Goal: Contribute content

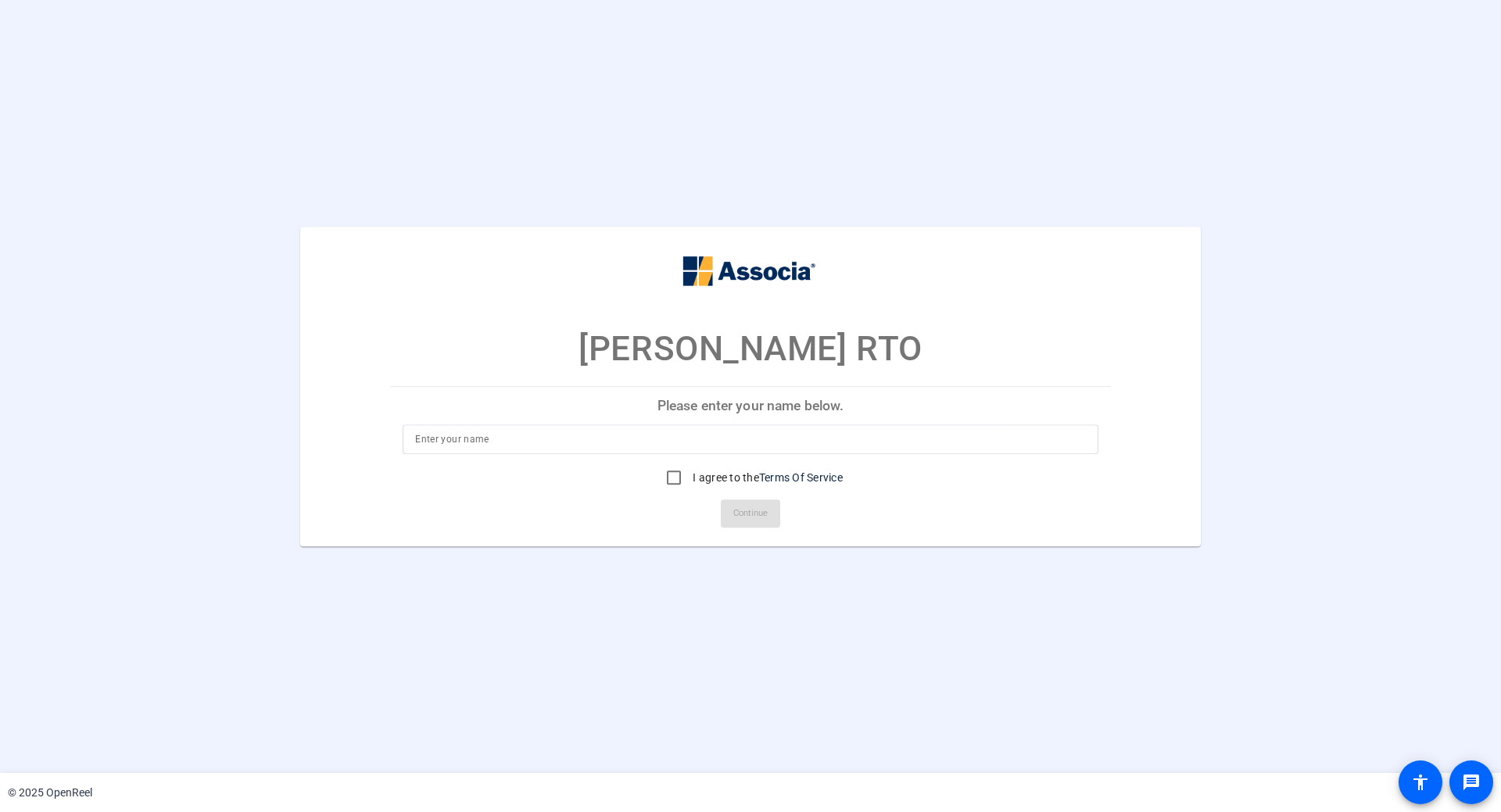
click at [756, 405] on p "Please enter your name below." at bounding box center [750, 405] width 721 height 37
click at [632, 442] on input at bounding box center [750, 439] width 670 height 19
type input "[PERSON_NAME]"
click at [672, 479] on input "I agree to the Terms Of Service" at bounding box center [674, 477] width 31 height 31
checkbox input "true"
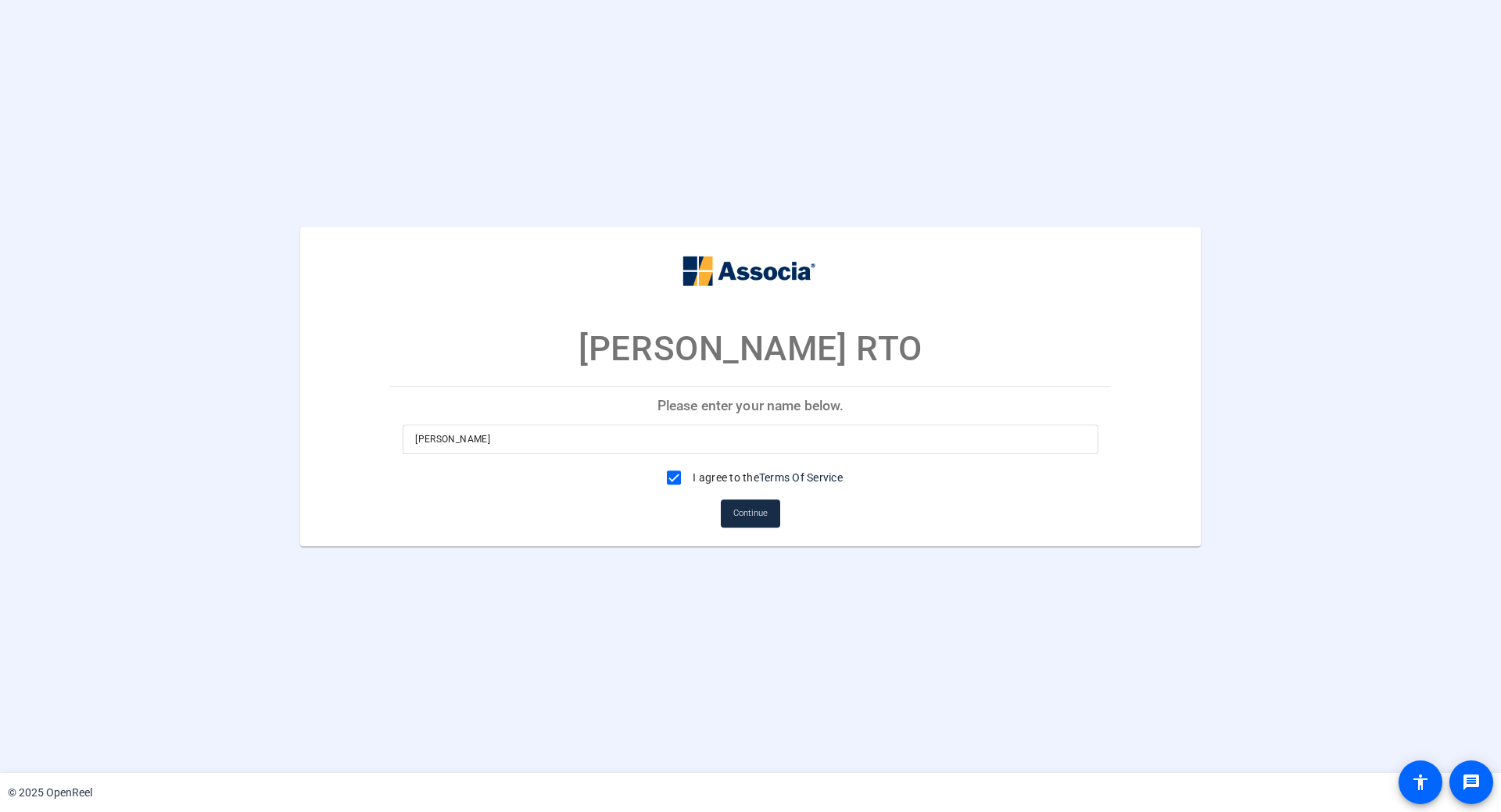
click at [739, 507] on span "Continue" at bounding box center [750, 513] width 35 height 23
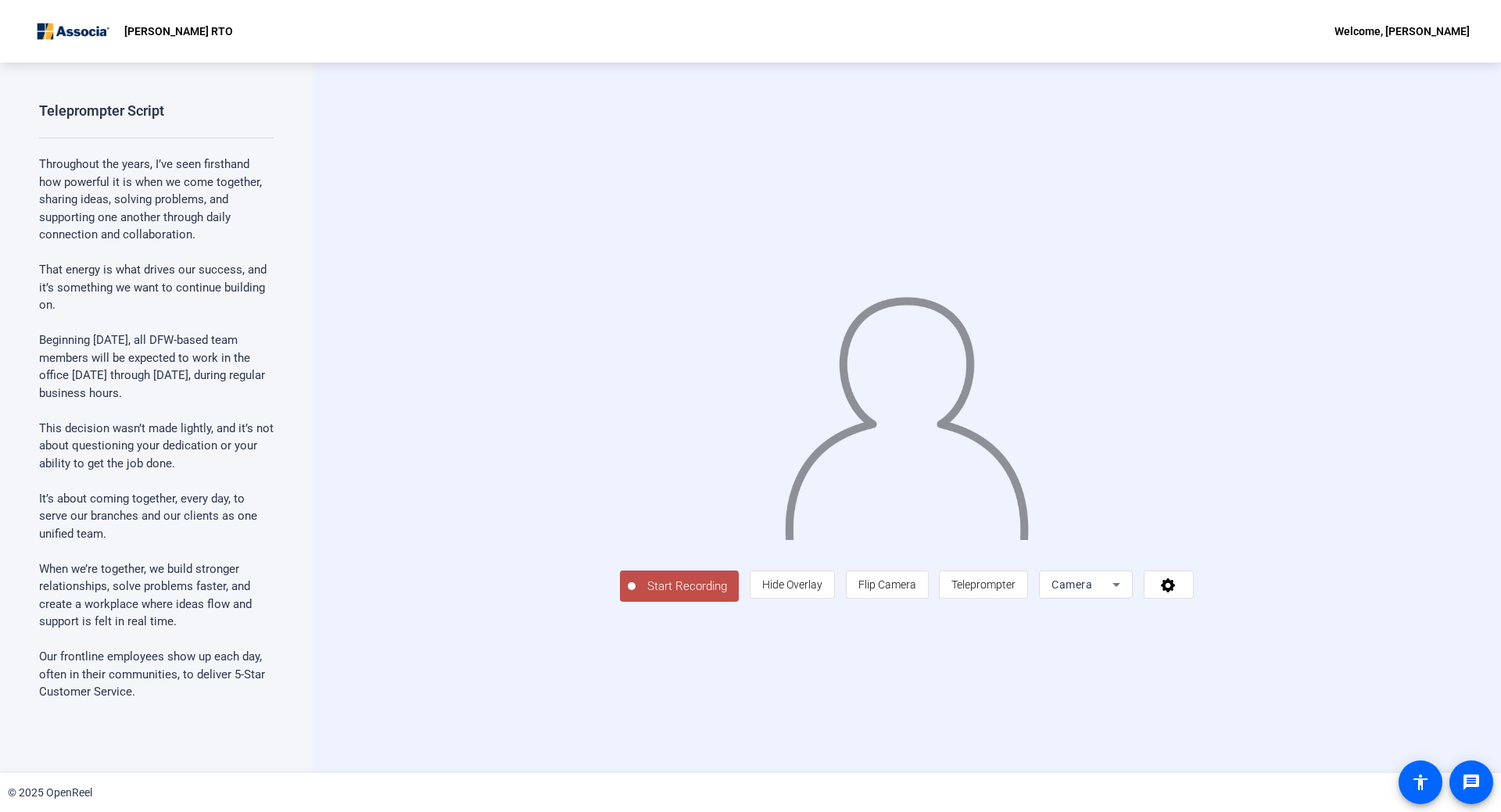
click at [1126, 594] on icon at bounding box center [1116, 584] width 19 height 19
click at [1413, 527] on div at bounding box center [750, 406] width 1501 height 812
click at [1015, 590] on span "Teleprompter" at bounding box center [983, 584] width 64 height 12
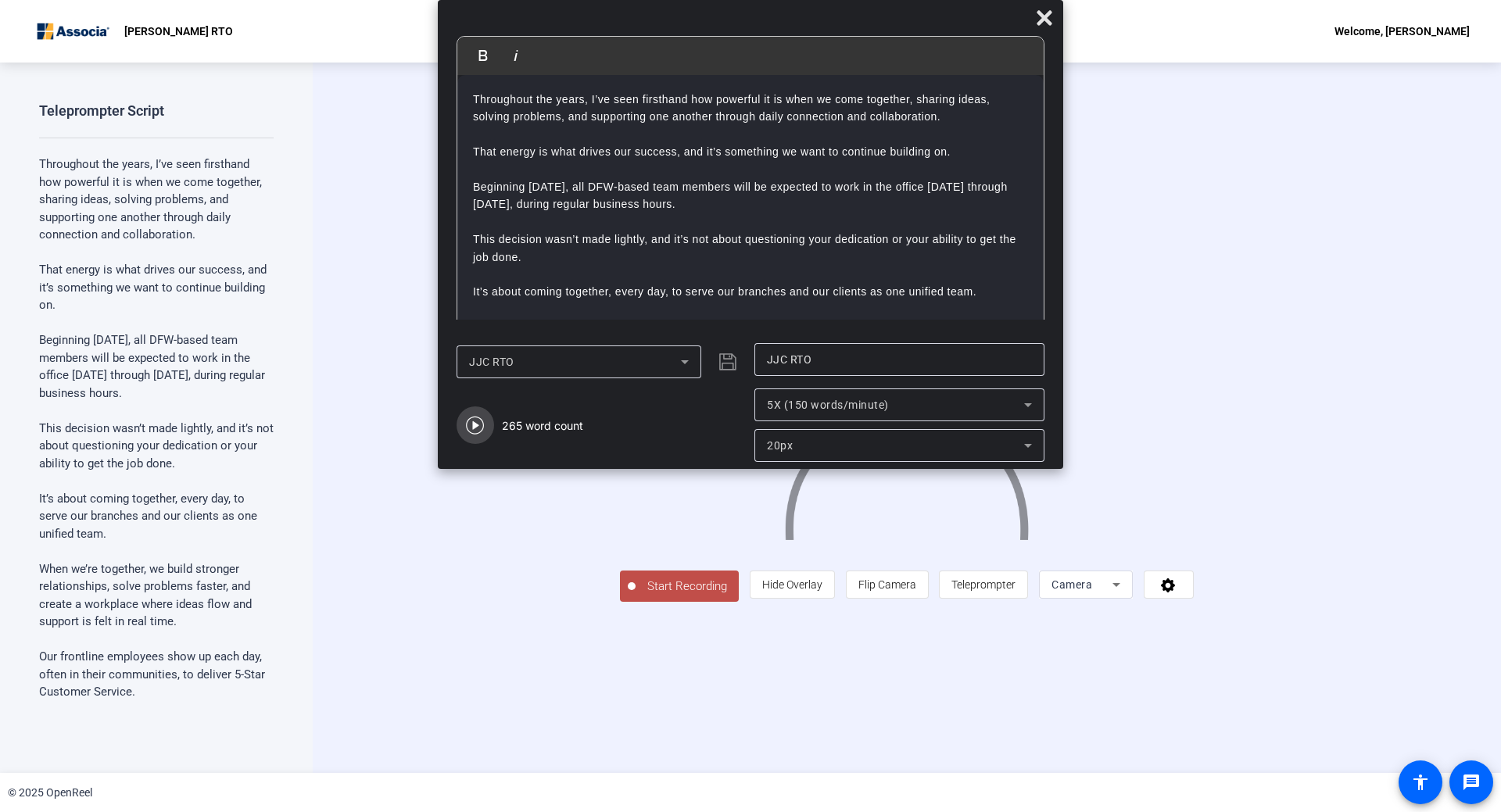
click at [472, 422] on icon "button" at bounding box center [475, 425] width 19 height 19
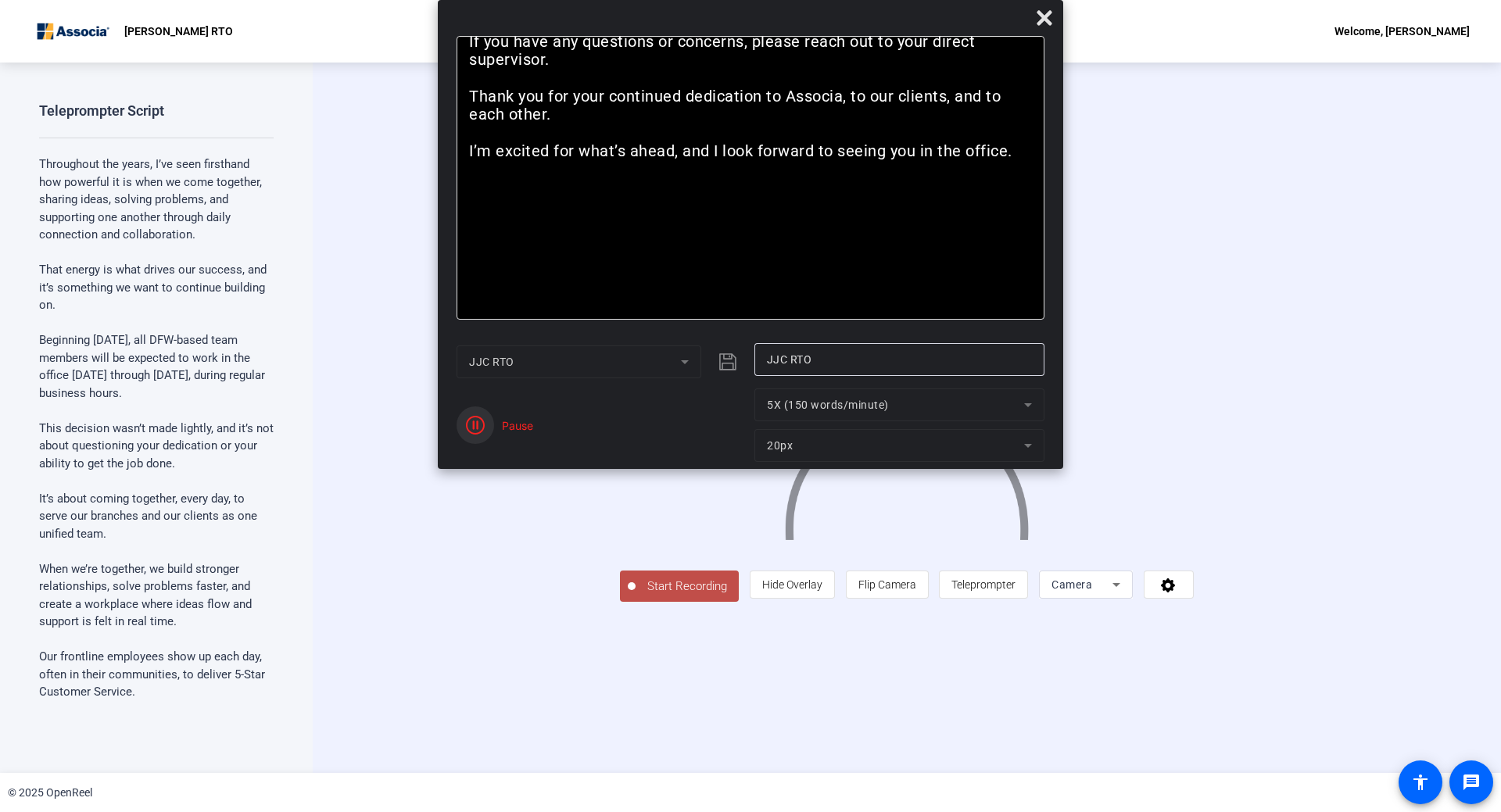
click at [480, 432] on icon "button" at bounding box center [475, 425] width 19 height 19
click at [522, 432] on span "Reset" at bounding box center [531, 433] width 30 height 14
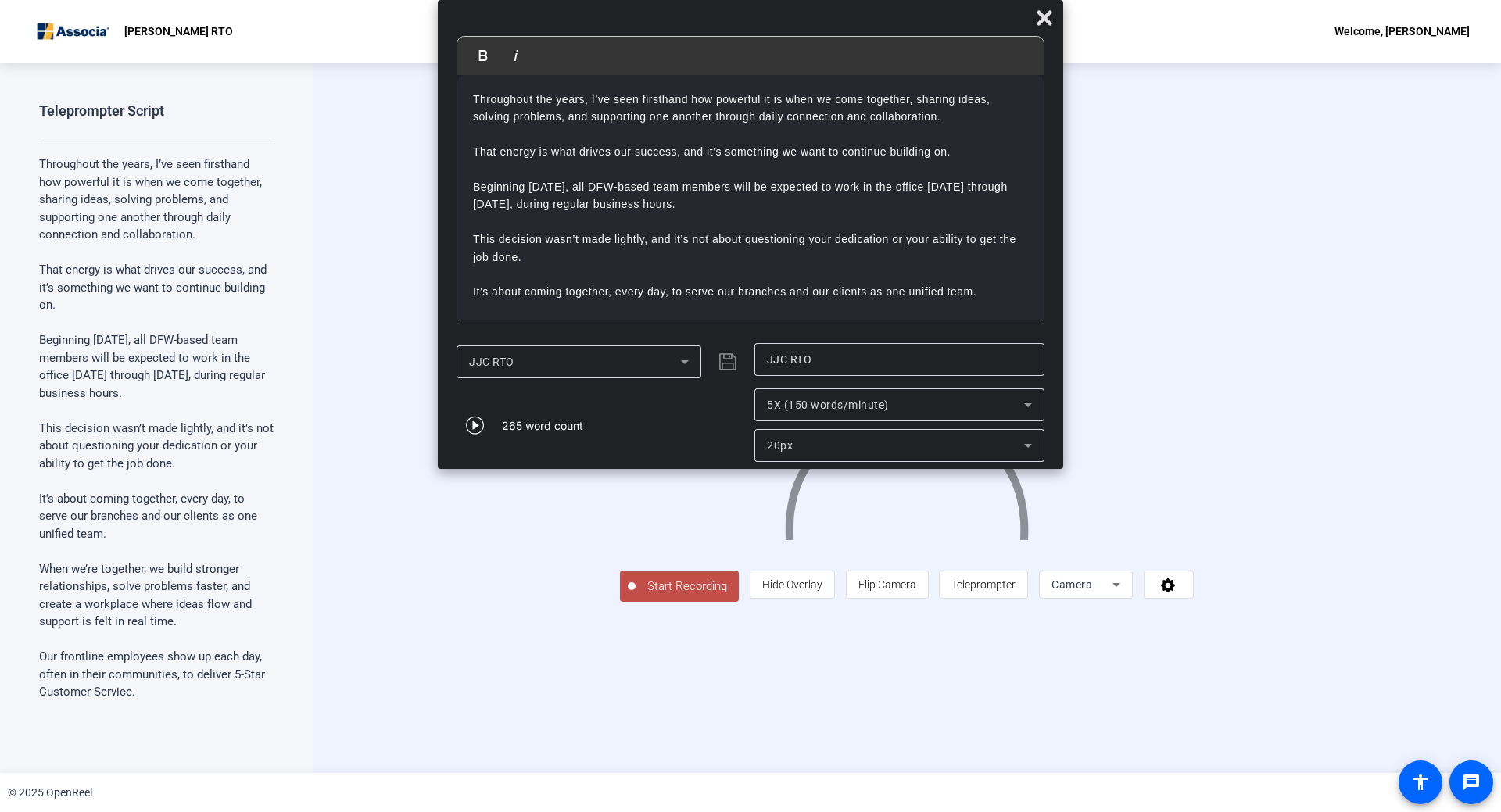
click at [620, 601] on button "Start Recording" at bounding box center [679, 586] width 119 height 31
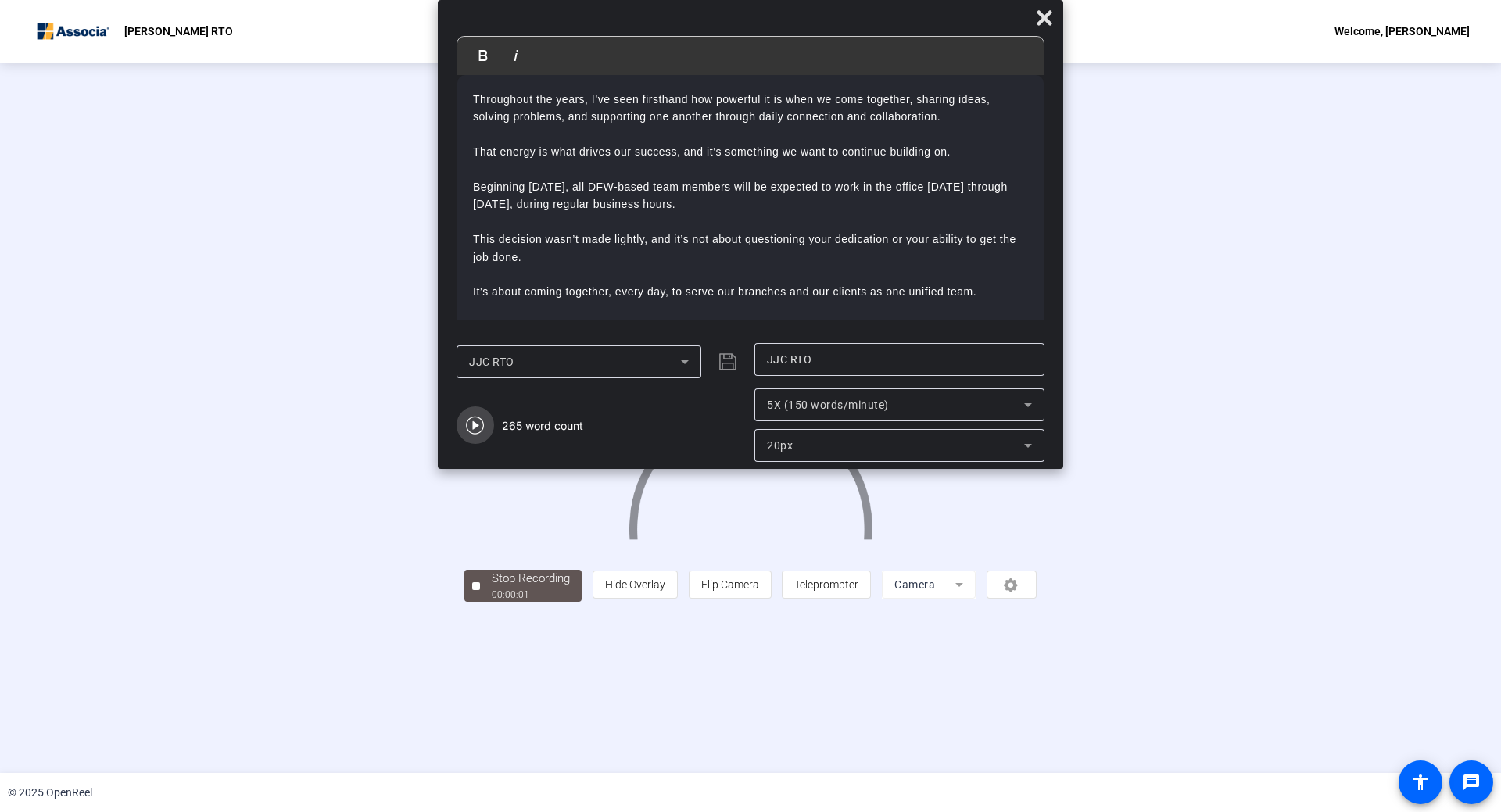
click at [472, 425] on icon "button" at bounding box center [475, 425] width 19 height 19
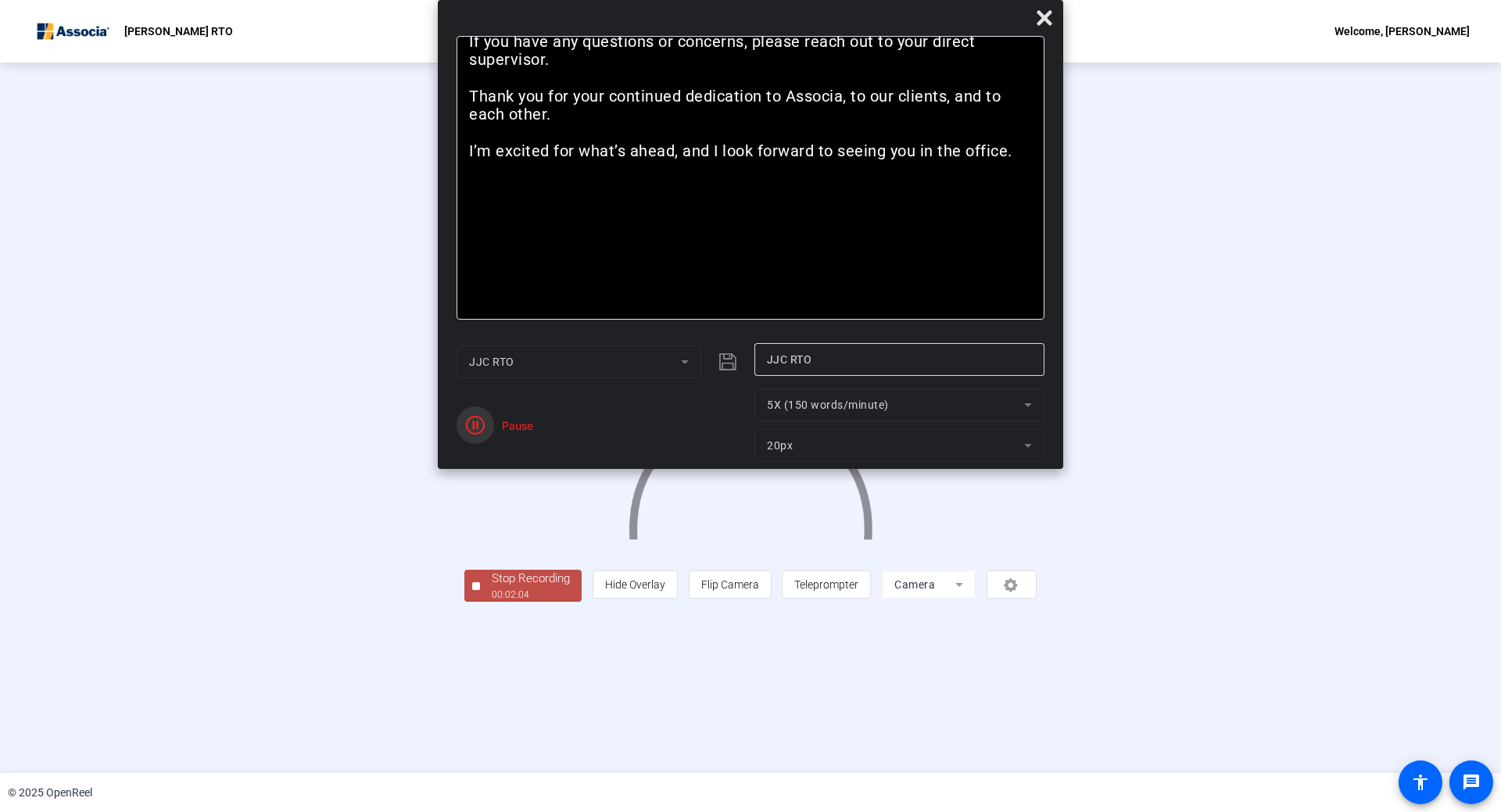
click at [472, 425] on icon "button" at bounding box center [475, 425] width 19 height 19
click at [1046, 25] on icon at bounding box center [1044, 18] width 19 height 19
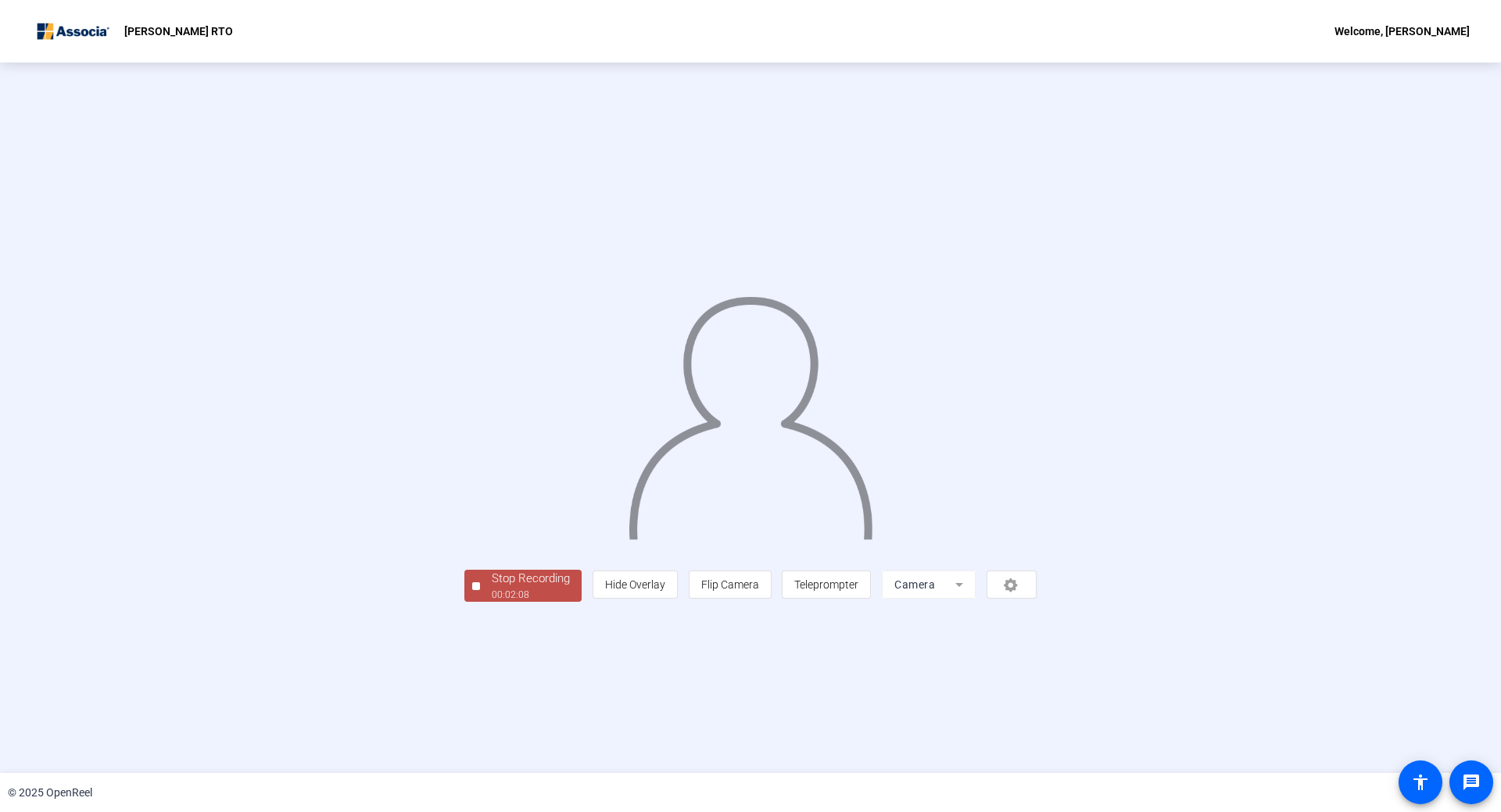
click at [464, 601] on button "Stop Recording 00:02:08" at bounding box center [522, 585] width 117 height 32
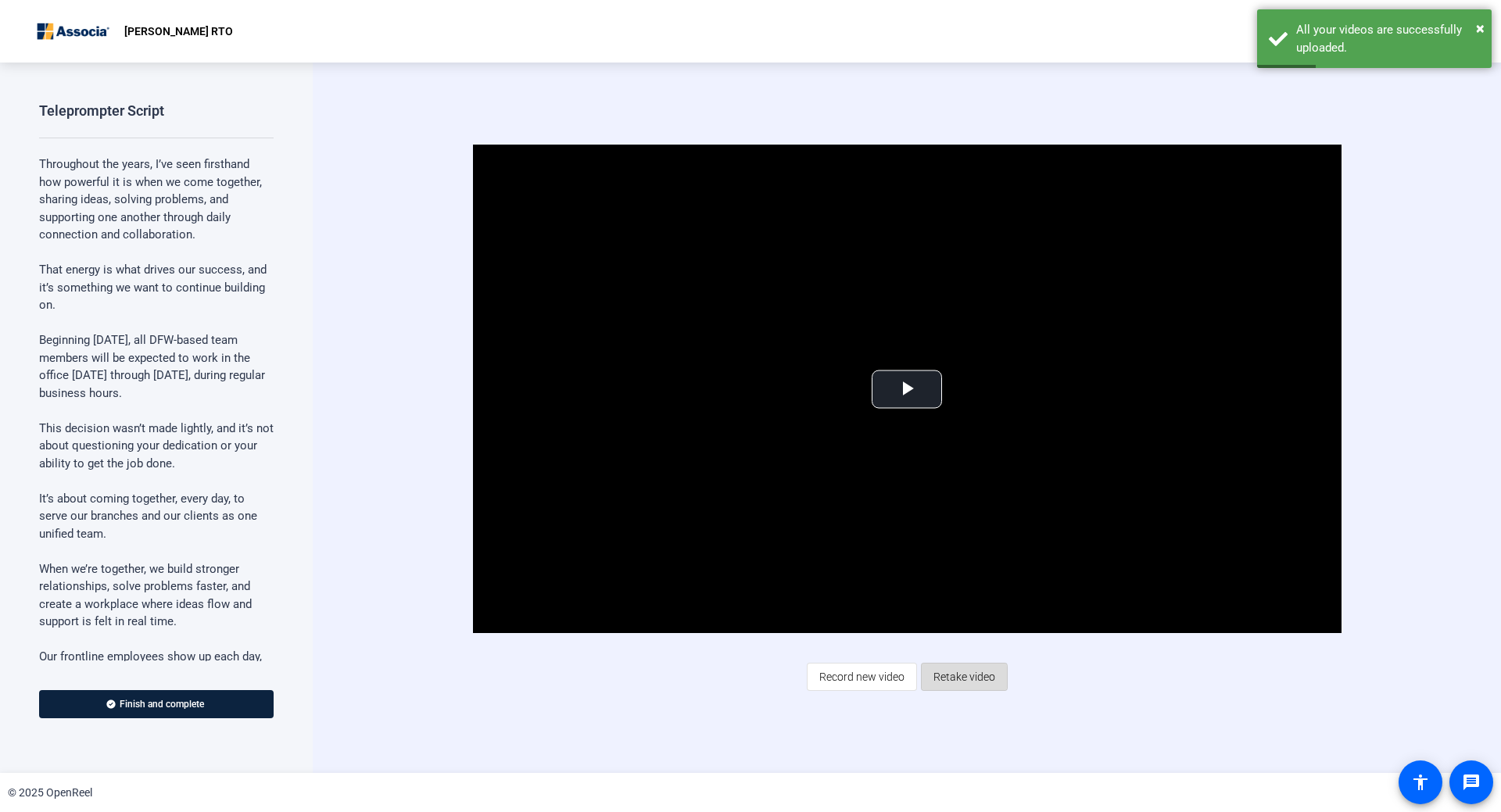
click at [933, 677] on span "Retake video" at bounding box center [963, 676] width 62 height 29
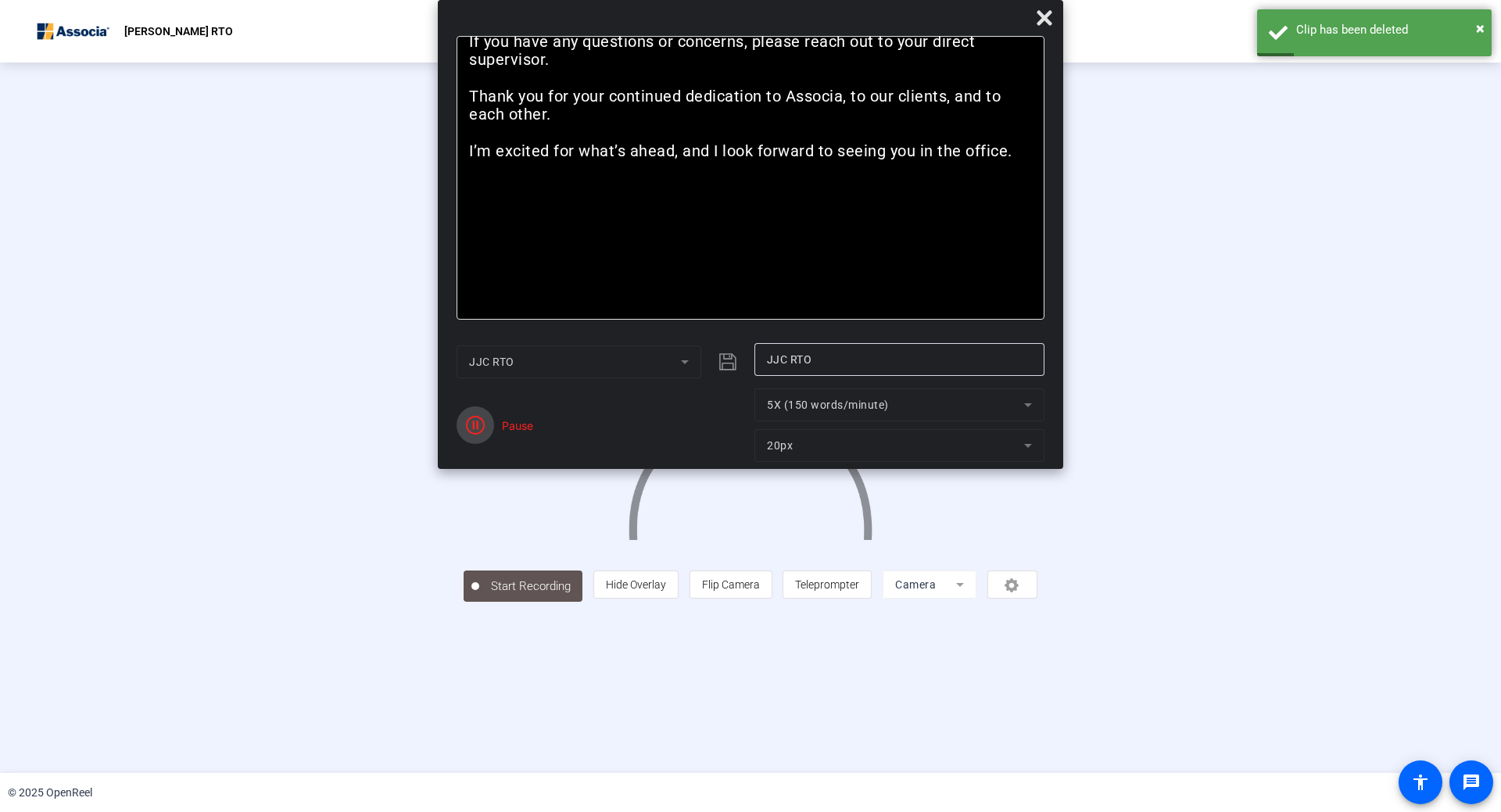
click at [473, 416] on icon "button" at bounding box center [475, 425] width 19 height 19
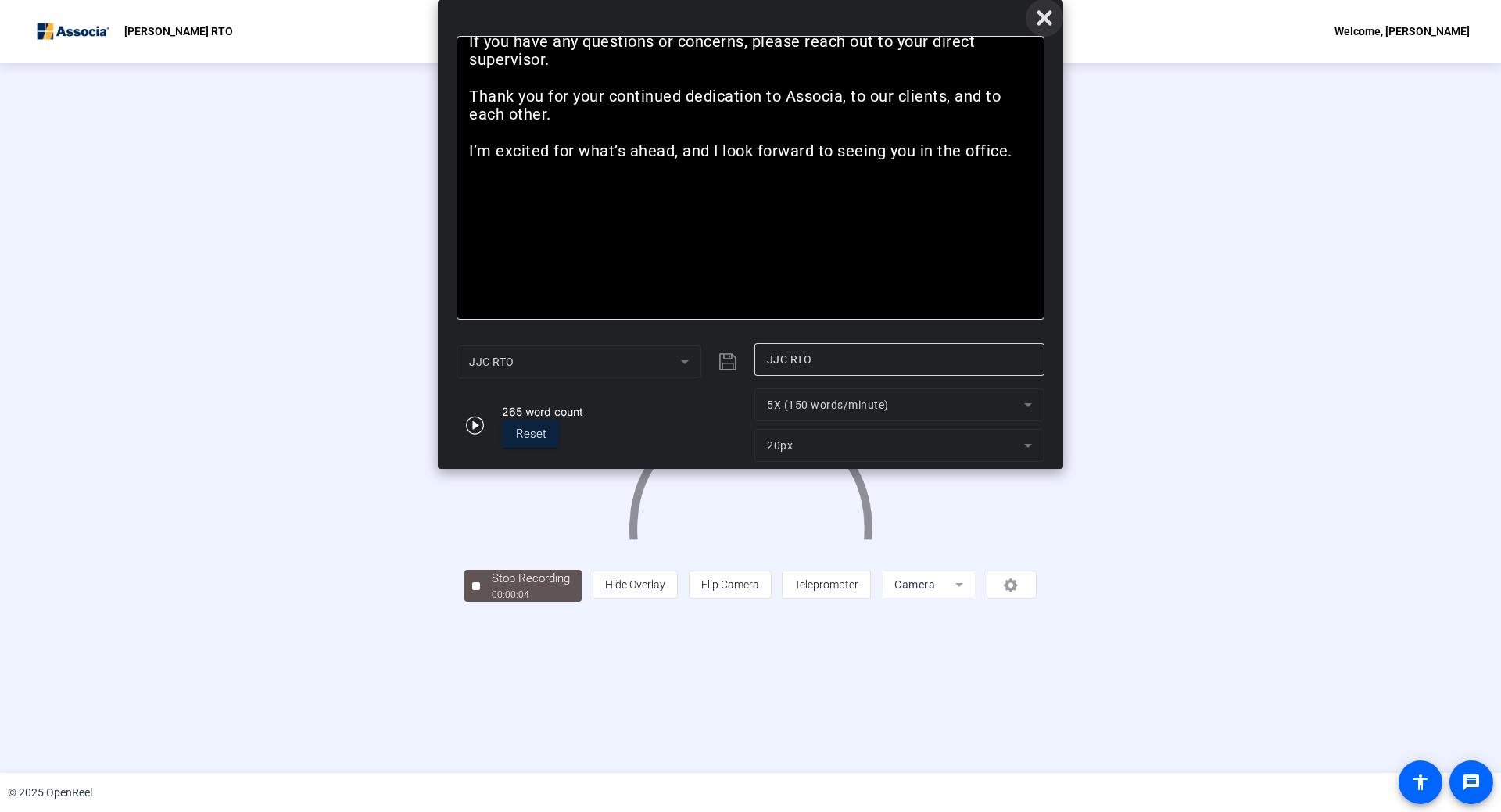
click at [1041, 20] on icon at bounding box center [1043, 17] width 15 height 15
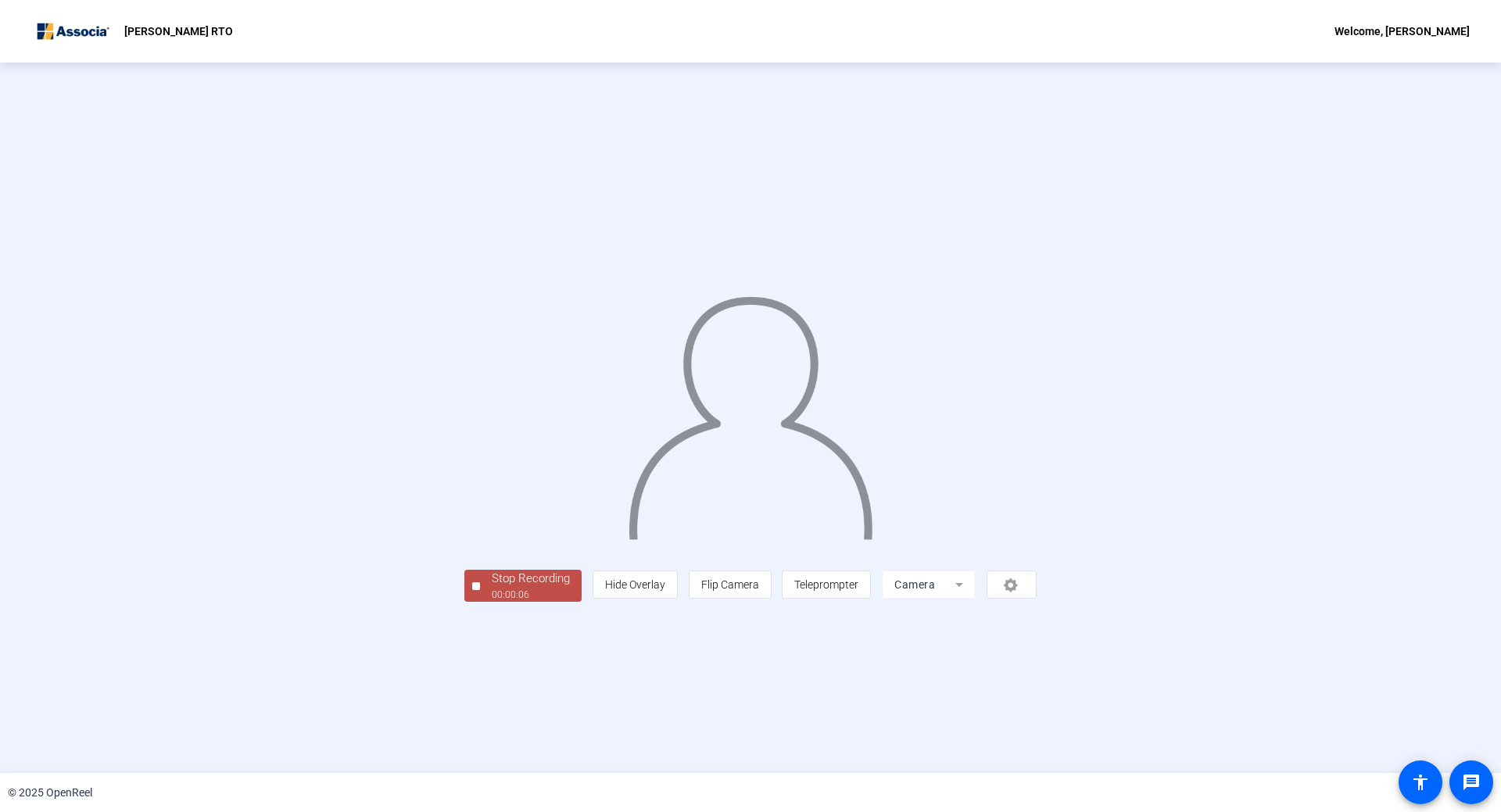
click at [472, 590] on div at bounding box center [475, 586] width 8 height 8
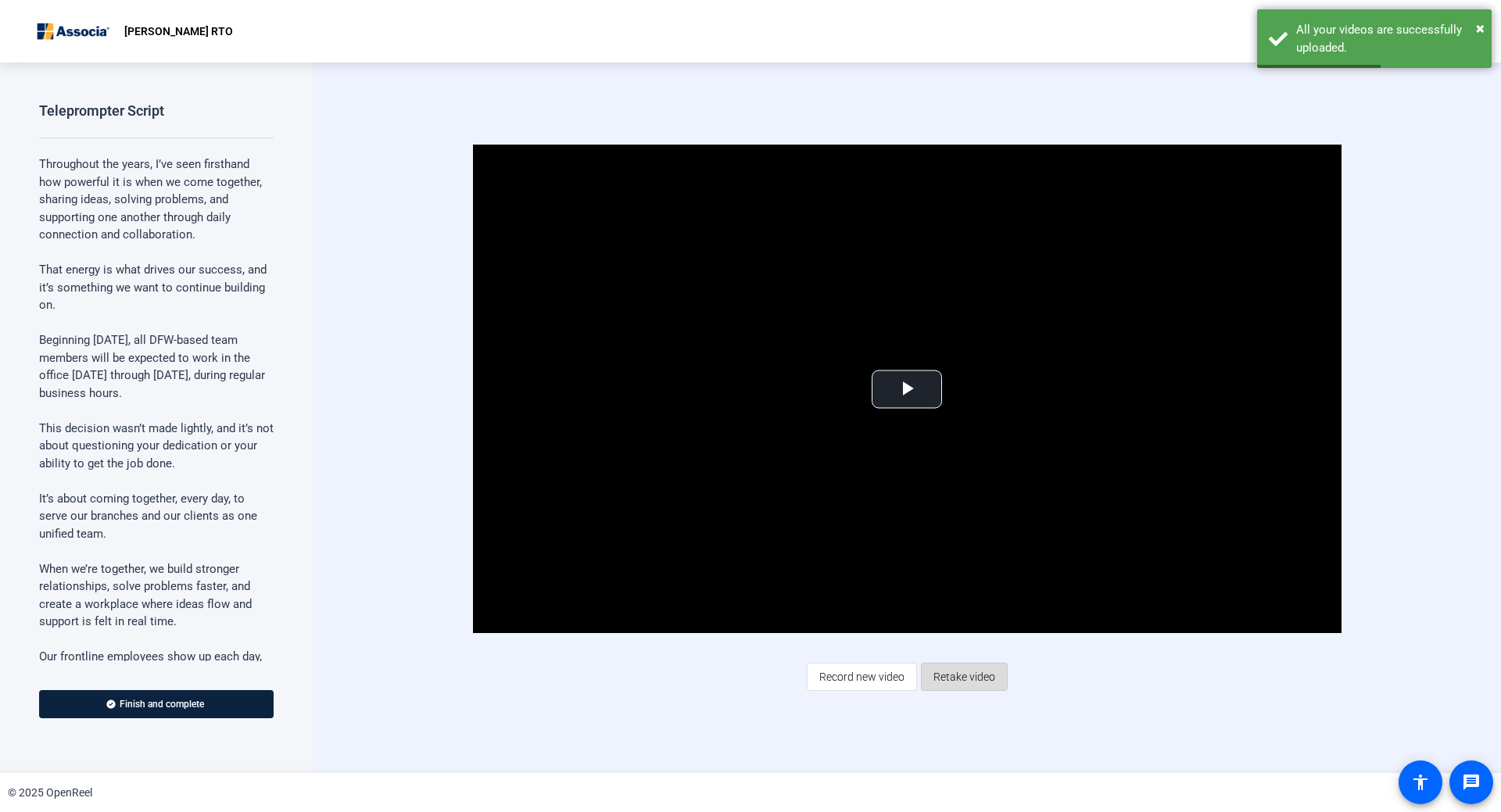
click at [948, 664] on span "Retake video" at bounding box center [963, 676] width 62 height 29
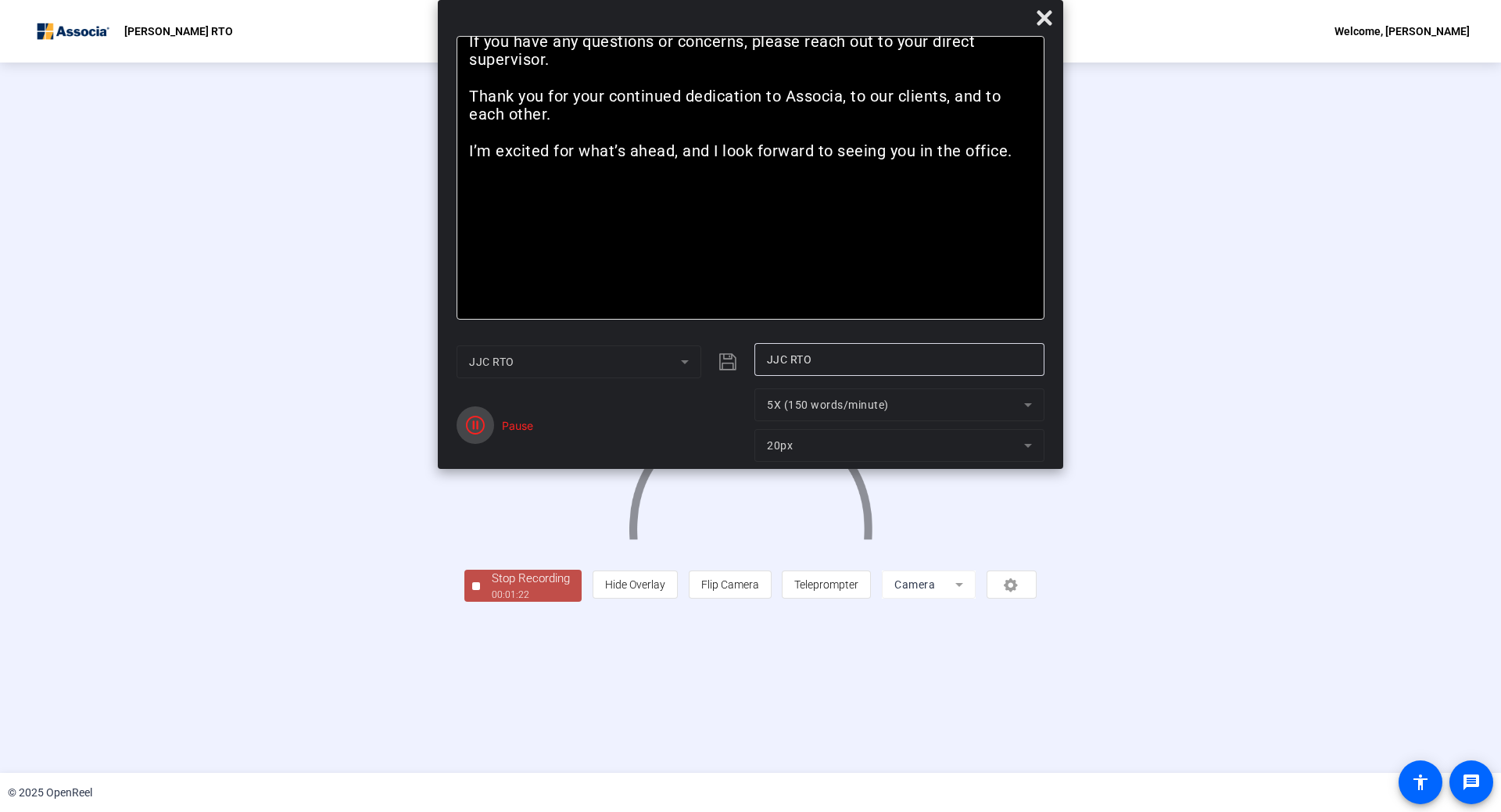
click at [472, 429] on icon "button" at bounding box center [475, 425] width 19 height 19
click at [535, 438] on span "Reset" at bounding box center [531, 433] width 30 height 14
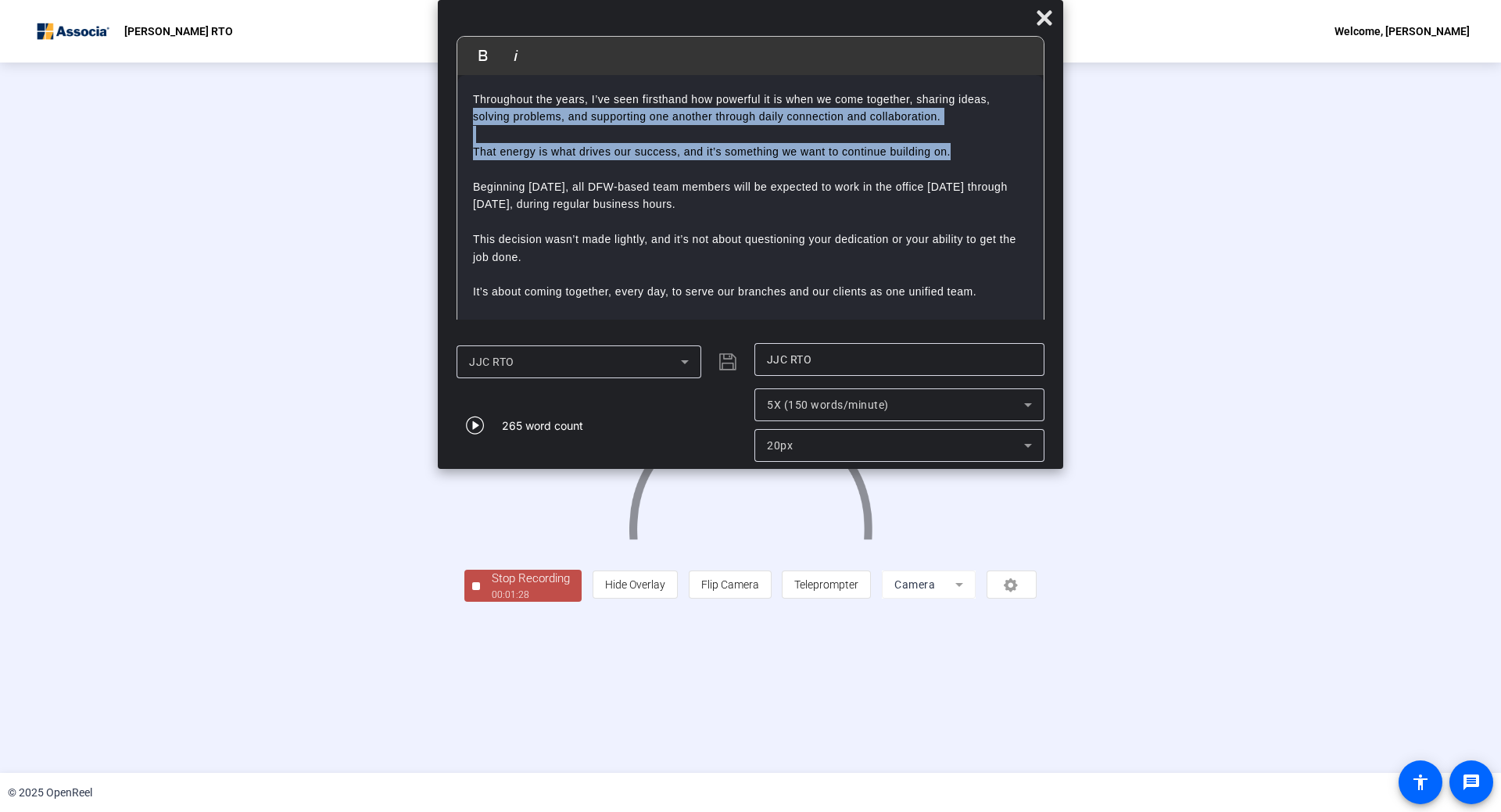
drag, startPoint x: 1021, startPoint y: 146, endPoint x: 1020, endPoint y: 106, distance: 40.0
click at [1020, 106] on div "Throughout the years, I’ve seen firsthand how powerful it is when we come toget…" at bounding box center [750, 397] width 586 height 644
click at [970, 116] on p "Throughout the years, I’ve seen firsthand how powerful it is when we come toget…" at bounding box center [750, 108] width 555 height 36
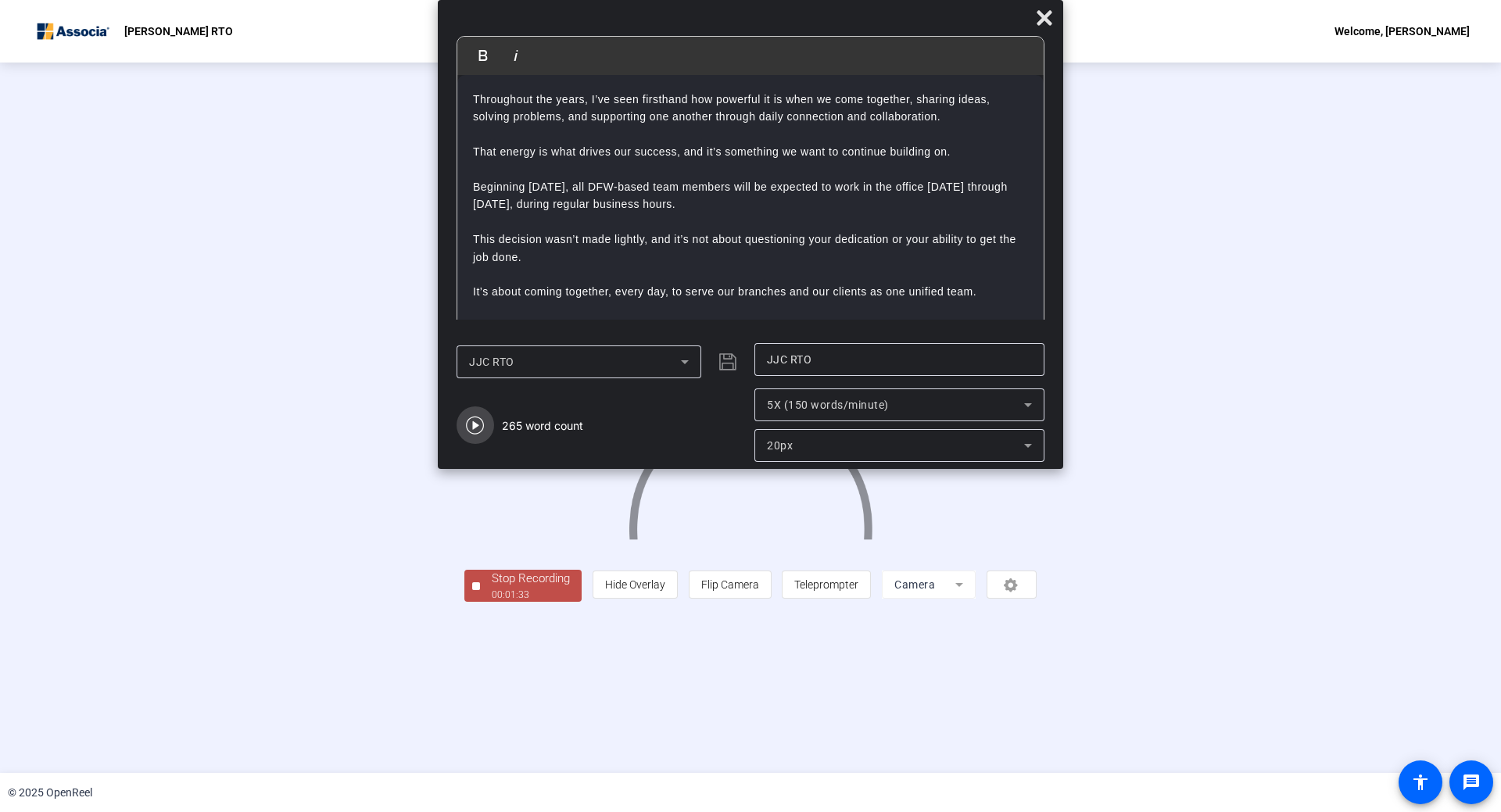
click at [473, 431] on icon "button" at bounding box center [475, 425] width 19 height 19
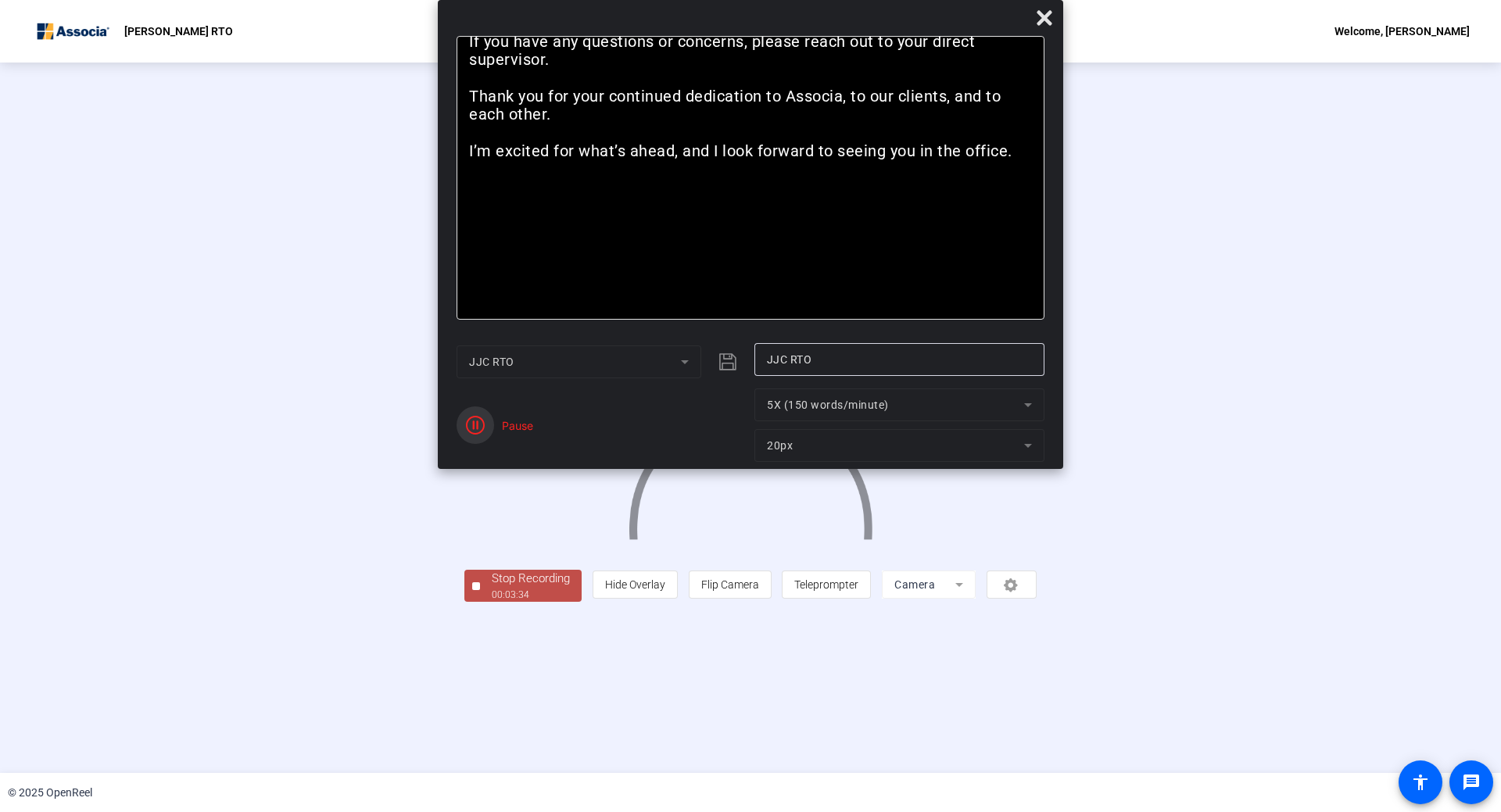
click at [473, 431] on icon "button" at bounding box center [475, 425] width 19 height 19
click at [480, 601] on span "Stop Recording 00:03:35" at bounding box center [530, 585] width 101 height 32
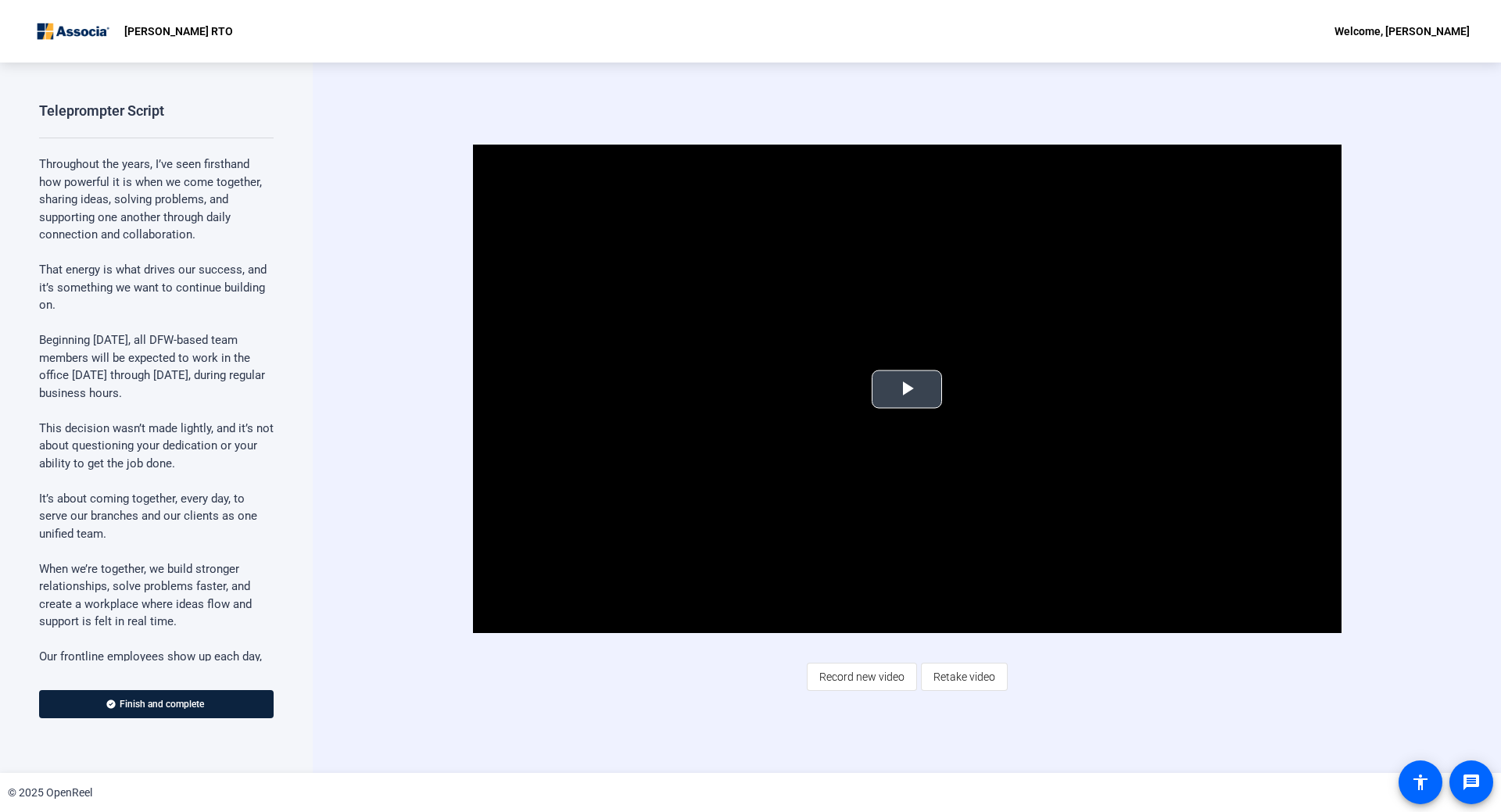
click at [907, 389] on span "Video Player" at bounding box center [907, 389] width 0 height 0
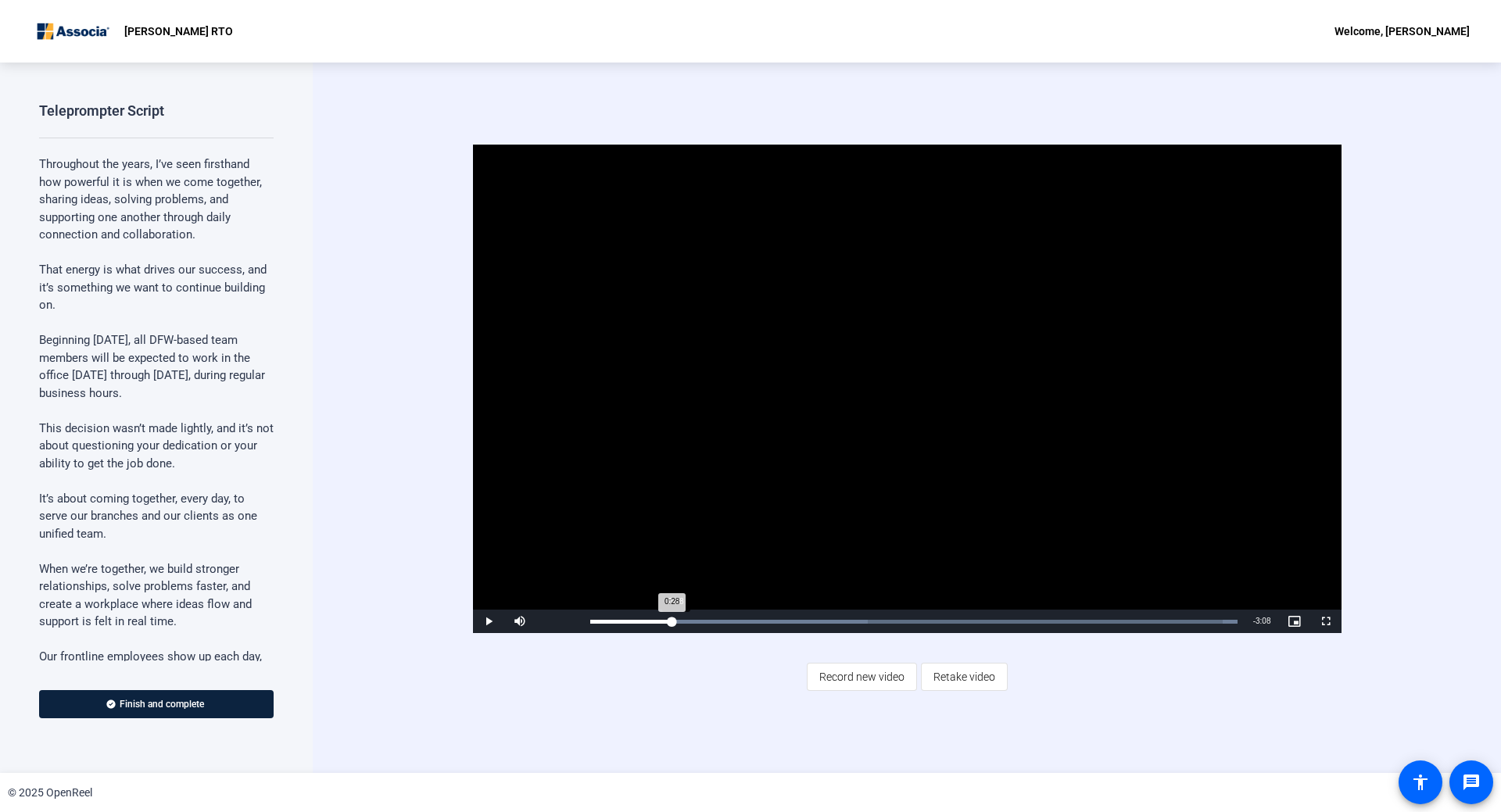
drag, startPoint x: 598, startPoint y: 618, endPoint x: 676, endPoint y: 612, distance: 78.2
click at [676, 612] on div "Loaded : 100.00% 0:28 0:28" at bounding box center [914, 620] width 662 height 23
drag, startPoint x: 676, startPoint y: 612, endPoint x: 796, endPoint y: 617, distance: 120.1
click at [796, 617] on div "Loaded : 100.00% 1:09 1:08" at bounding box center [914, 620] width 662 height 23
